Goal: Task Accomplishment & Management: Use online tool/utility

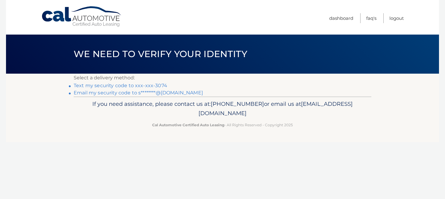
click at [146, 87] on link "Text my security code to xxx-xxx-3074" at bounding box center [121, 86] width 94 height 6
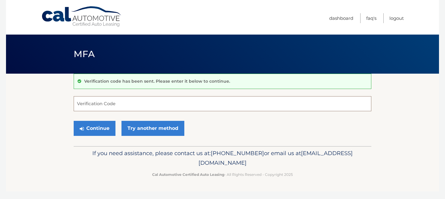
click at [116, 106] on input "Verification Code" at bounding box center [223, 103] width 298 height 15
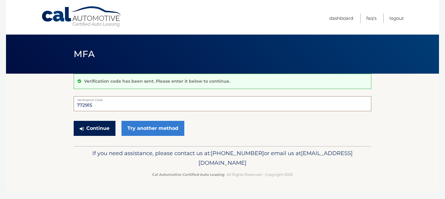
type input "772915"
click at [97, 129] on button "Continue" at bounding box center [95, 128] width 42 height 15
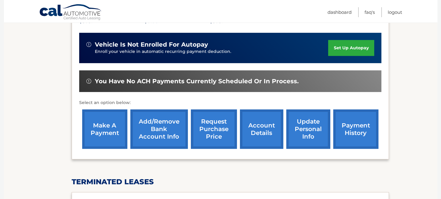
scroll to position [150, 0]
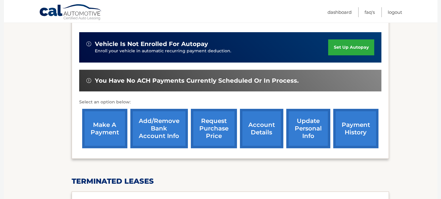
click at [108, 130] on link "make a payment" at bounding box center [104, 128] width 45 height 39
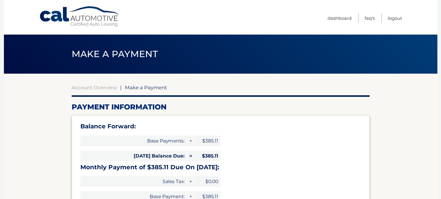
select select "NWMzZTIwMGUtNDMzZi00ODU0LWIwMGEtNGY4MjgxZGFlYzI2"
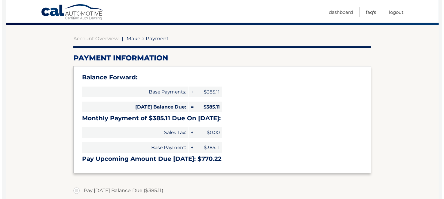
scroll to position [67, 0]
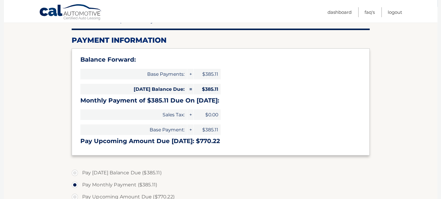
click at [74, 173] on label "Pay Today's Balance Due ($385.11)" at bounding box center [221, 173] width 298 height 12
click at [74, 173] on input "Pay Today's Balance Due ($385.11)" at bounding box center [77, 172] width 6 height 10
radio input "true"
click at [72, 185] on label "Pay Monthly Payment ($385.11)" at bounding box center [221, 185] width 298 height 12
click at [74, 185] on input "Pay Monthly Payment ($385.11)" at bounding box center [77, 184] width 6 height 10
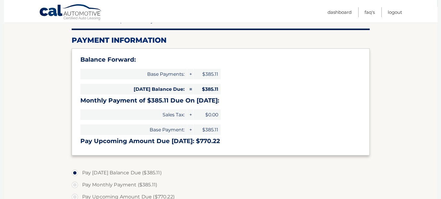
radio input "true"
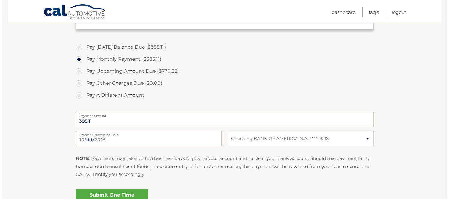
scroll to position [192, 0]
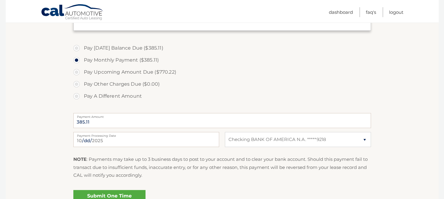
click at [115, 196] on link "Submit One Time Payment" at bounding box center [109, 199] width 72 height 19
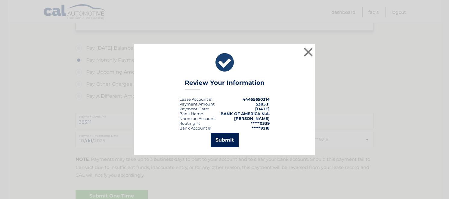
click at [227, 141] on button "Submit" at bounding box center [225, 140] width 28 height 14
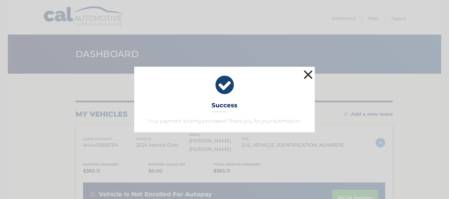
click at [307, 78] on button "×" at bounding box center [308, 75] width 12 height 12
